Goal: Information Seeking & Learning: Find specific fact

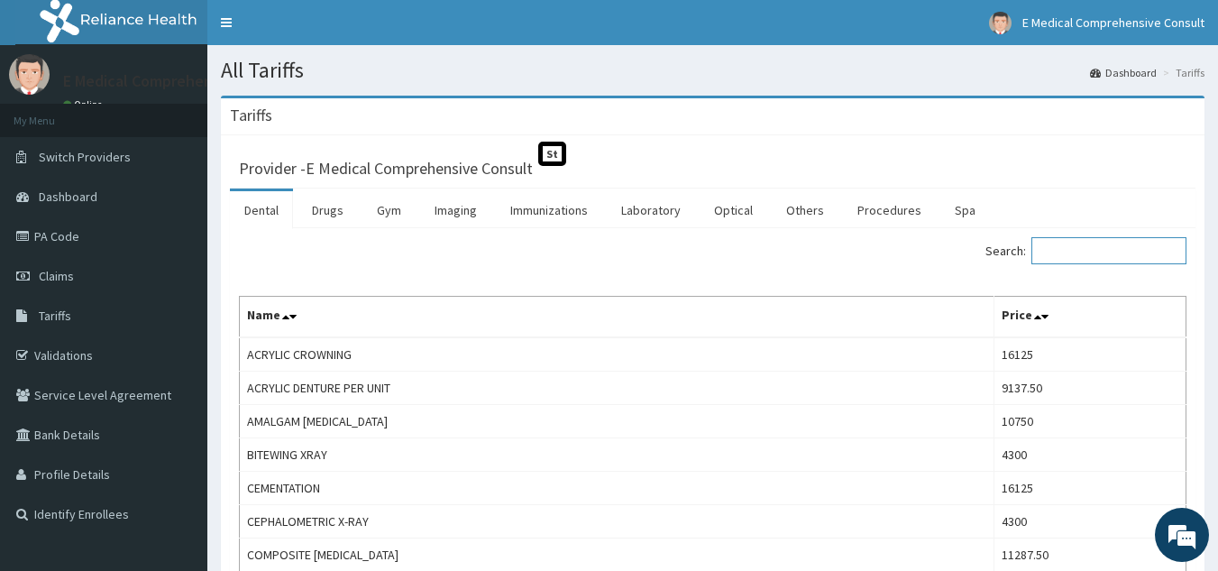
click at [1101, 252] on input "Search:" at bounding box center [1109, 250] width 155 height 27
click at [337, 208] on link "Drugs" at bounding box center [328, 210] width 60 height 38
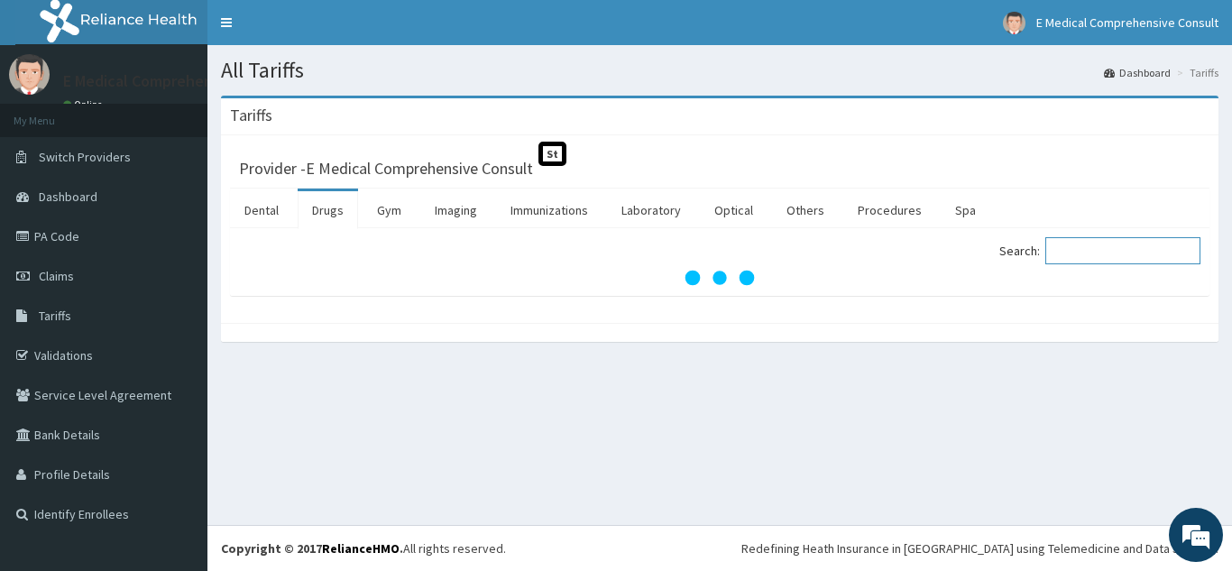
click at [1082, 241] on input "Search:" at bounding box center [1122, 250] width 155 height 27
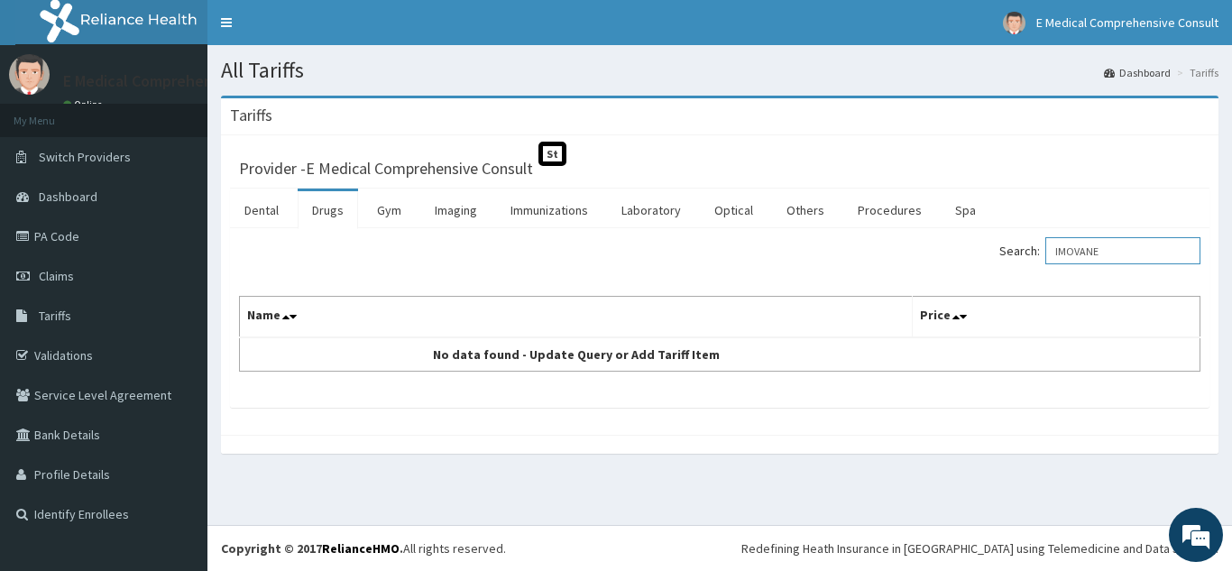
click at [1163, 252] on input "IMOVANE" at bounding box center [1122, 250] width 155 height 27
type input "I"
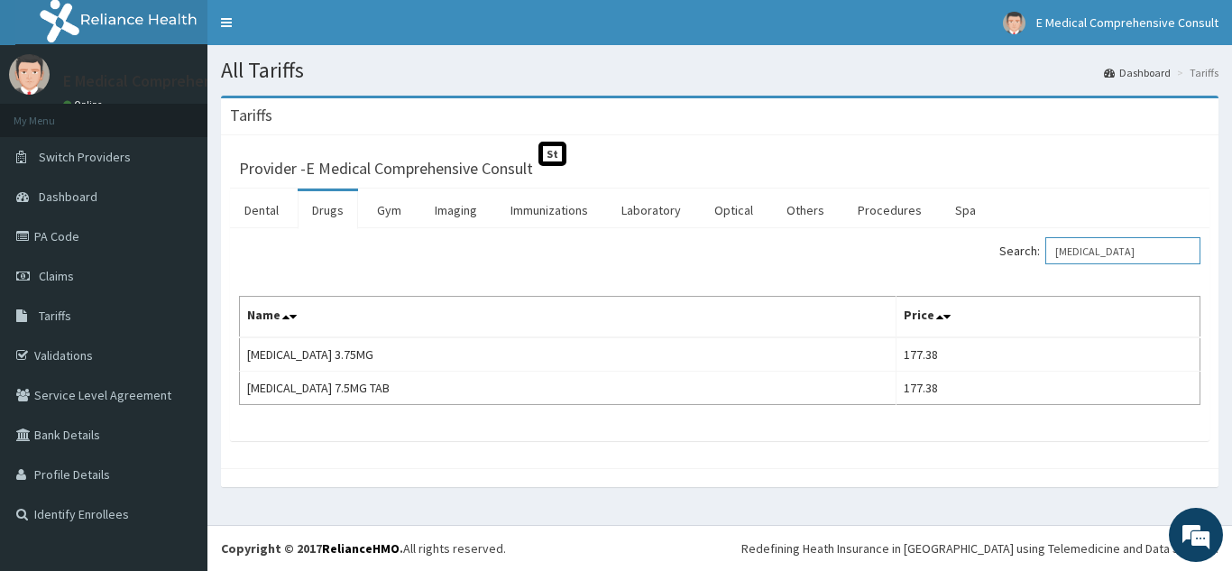
click at [1150, 252] on input "[MEDICAL_DATA]" at bounding box center [1122, 250] width 155 height 27
type input "Z"
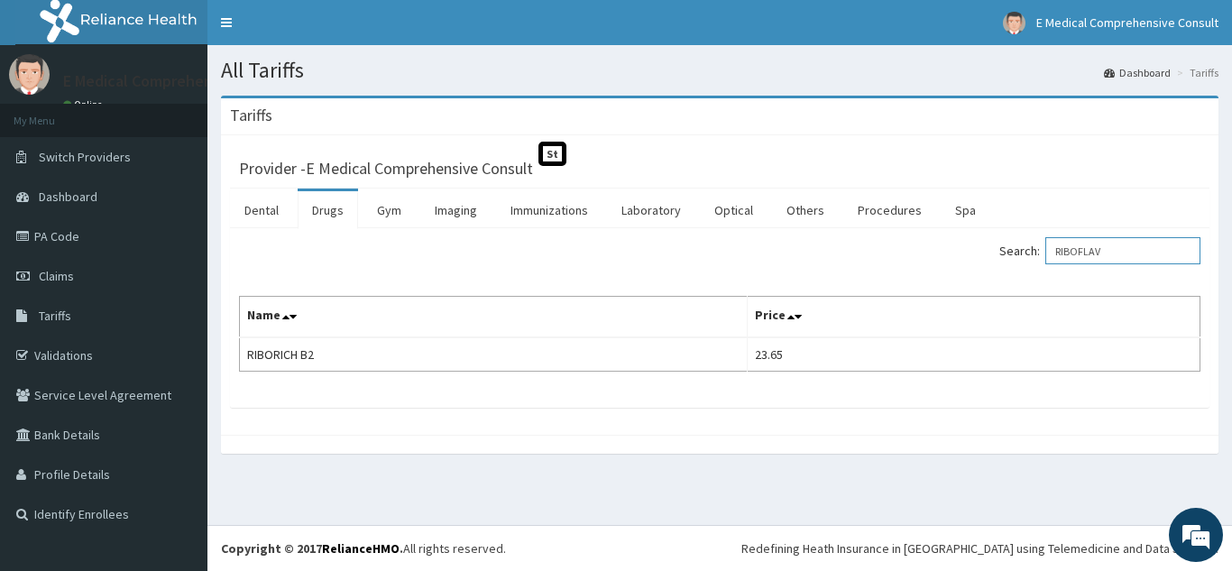
click at [1144, 248] on input "RIBOFLAV" at bounding box center [1122, 250] width 155 height 27
type input "R"
click at [1135, 254] on input "B2" at bounding box center [1122, 250] width 155 height 27
type input "B"
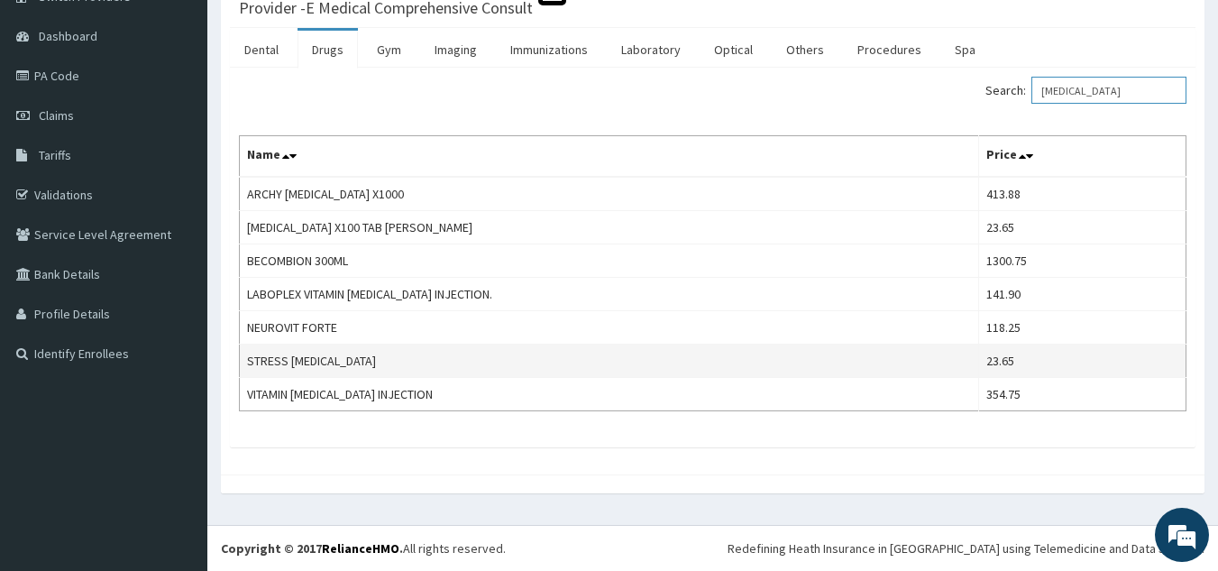
scroll to position [70, 0]
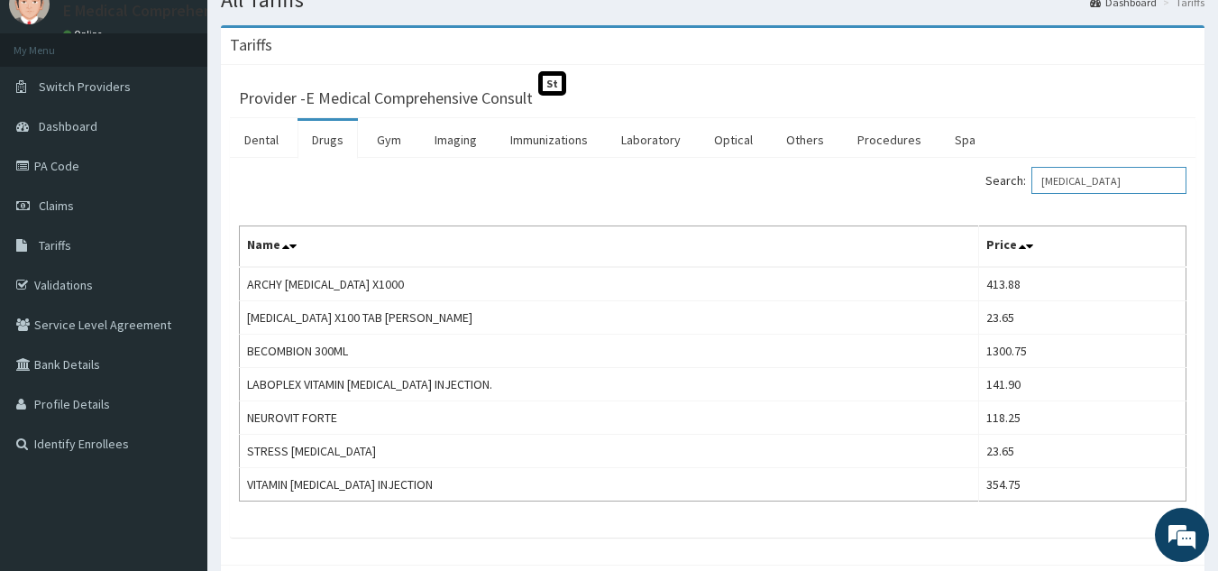
click at [1130, 182] on input "[MEDICAL_DATA]" at bounding box center [1109, 180] width 155 height 27
type input "V"
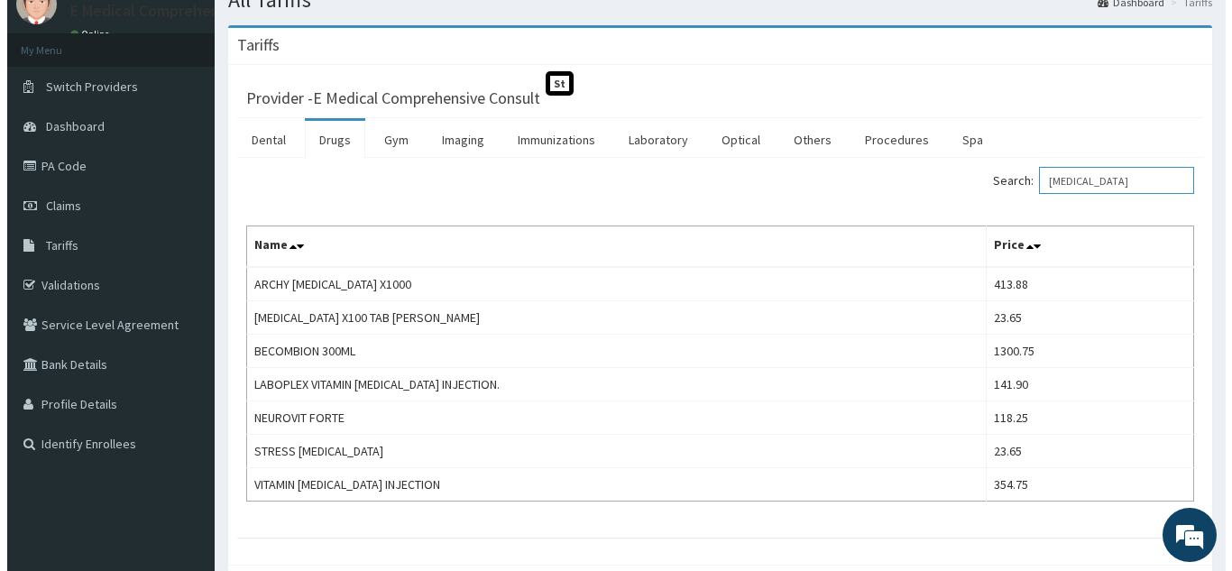
scroll to position [0, 0]
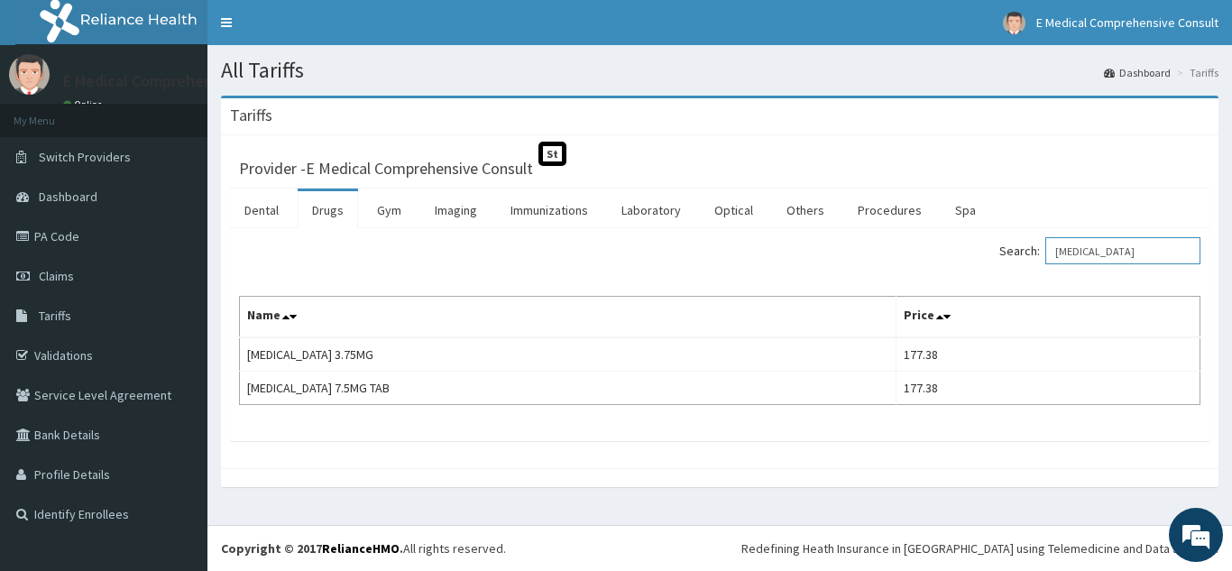
click at [1159, 248] on input "[MEDICAL_DATA]" at bounding box center [1122, 250] width 155 height 27
type input "Z"
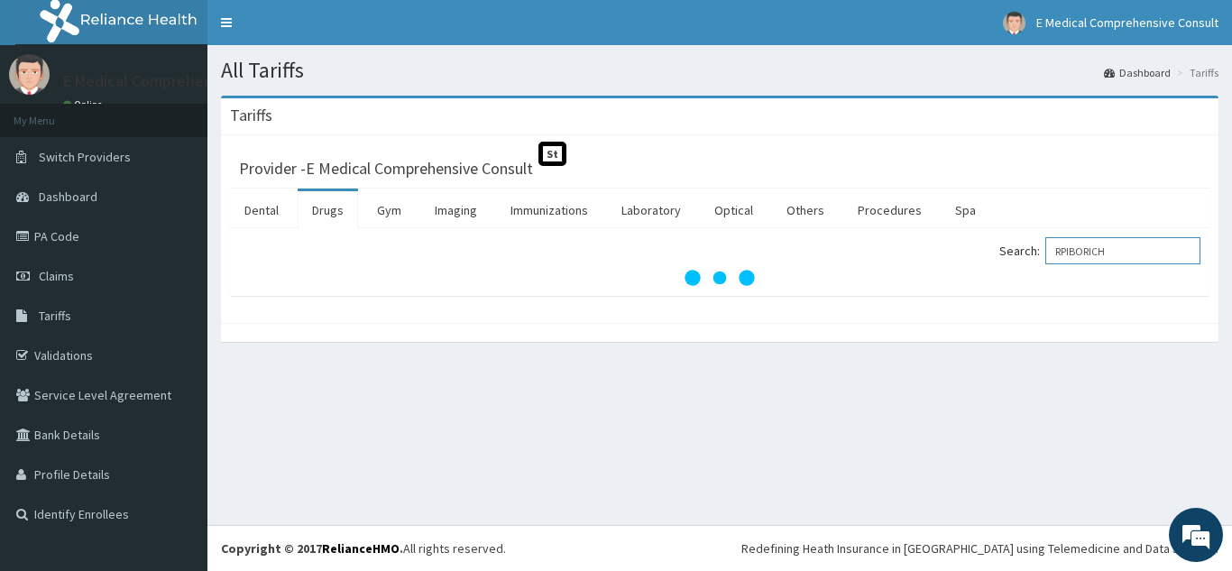
type input "RPIBORICH"
